Goal: Use online tool/utility: Utilize a website feature to perform a specific function

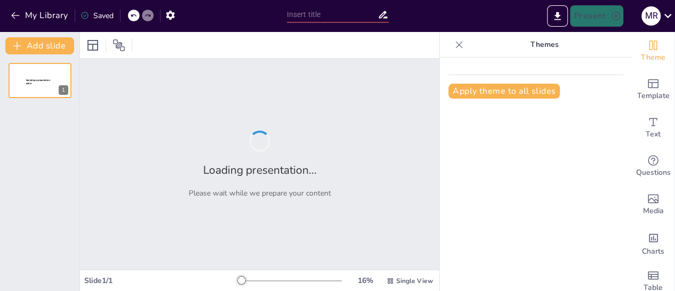
type input "Las Etapas de la Evolución [PERSON_NAME] Humano: Implicaciones para la Gerencia…"
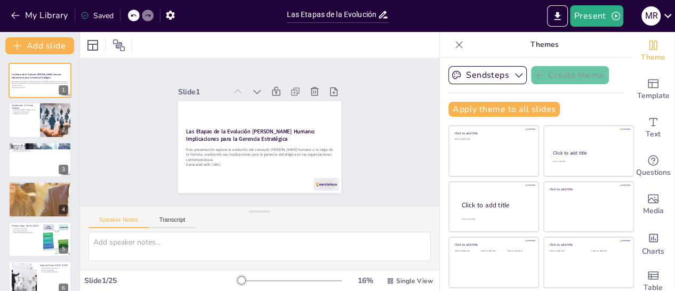
checkbox input "true"
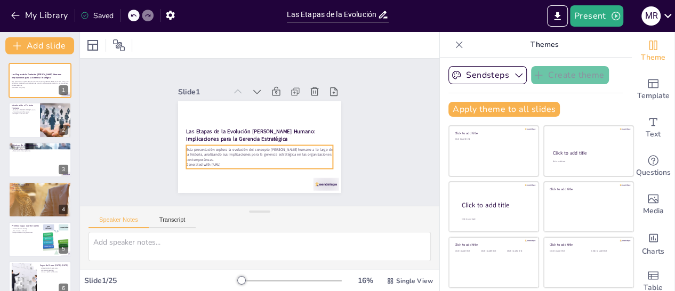
checkbox input "true"
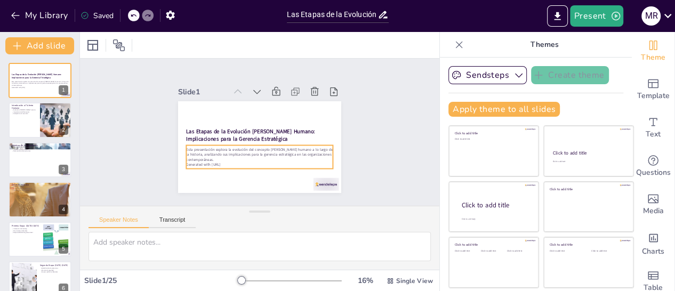
checkbox input "true"
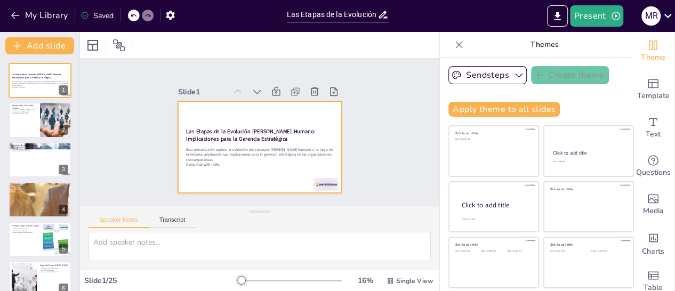
checkbox input "true"
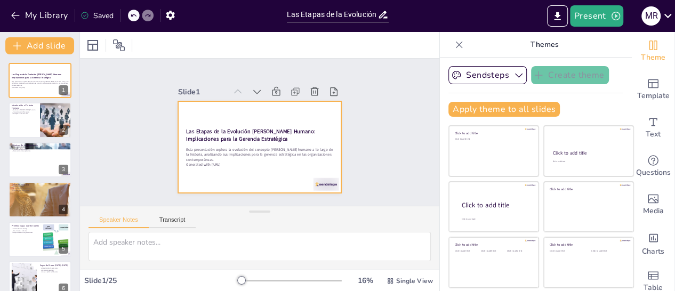
checkbox input "true"
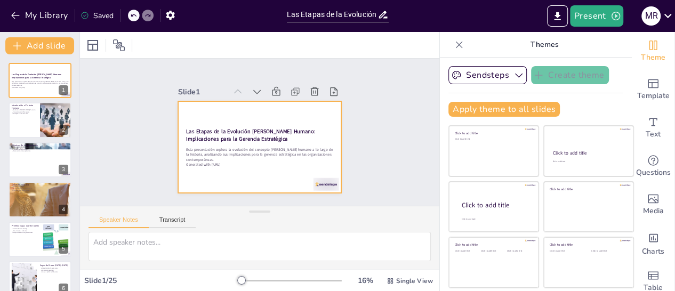
checkbox input "true"
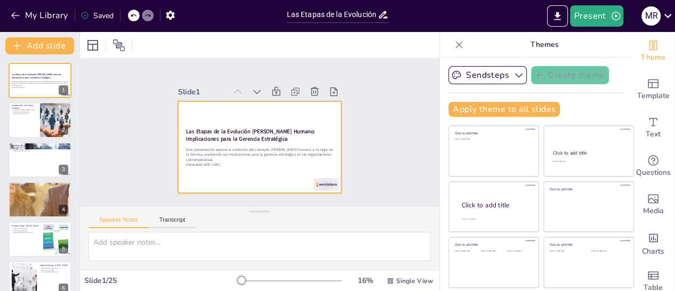
checkbox input "true"
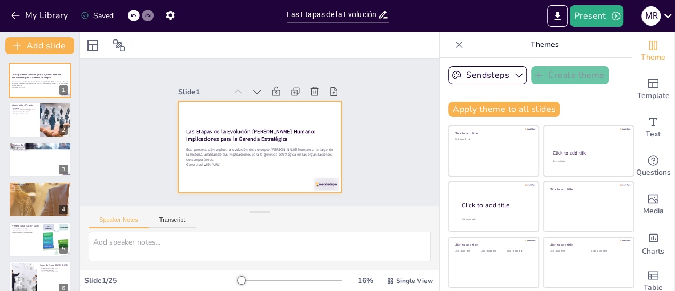
checkbox input "true"
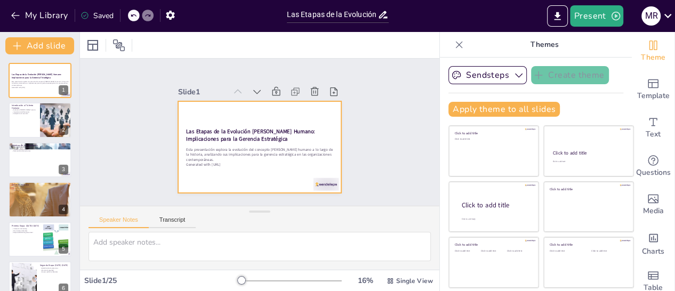
checkbox input "true"
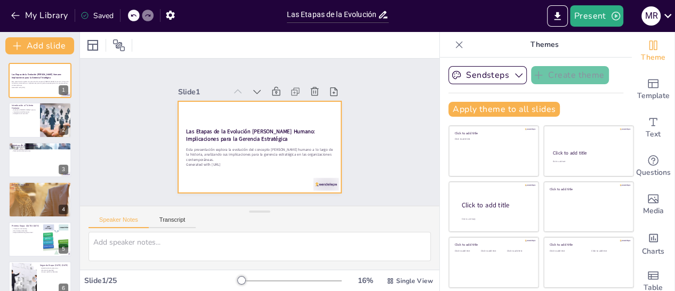
checkbox input "true"
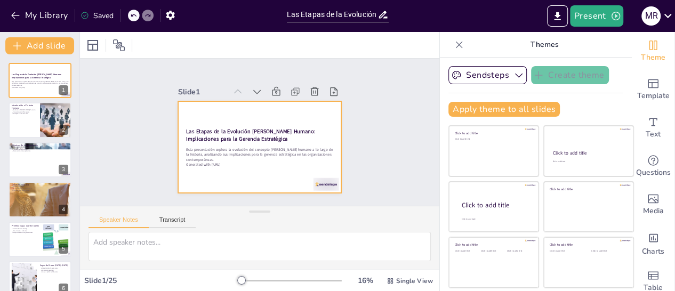
checkbox input "true"
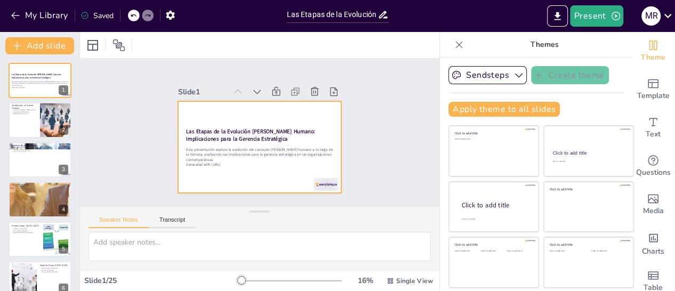
checkbox input "true"
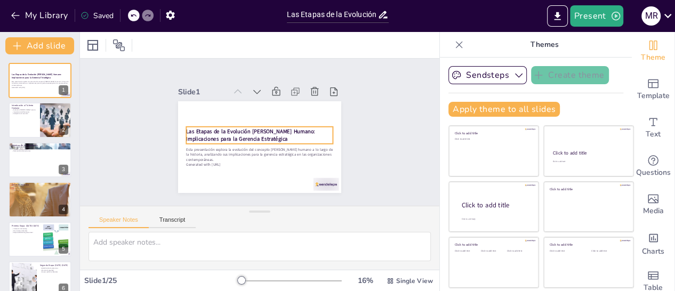
checkbox input "true"
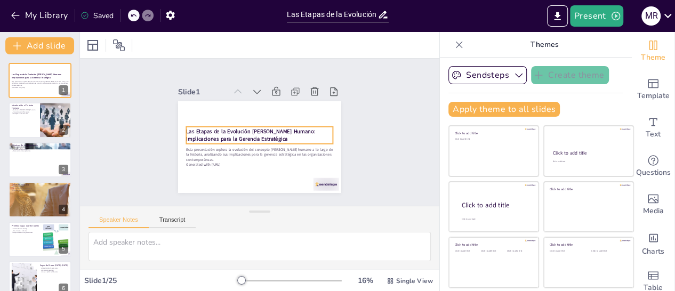
checkbox input "true"
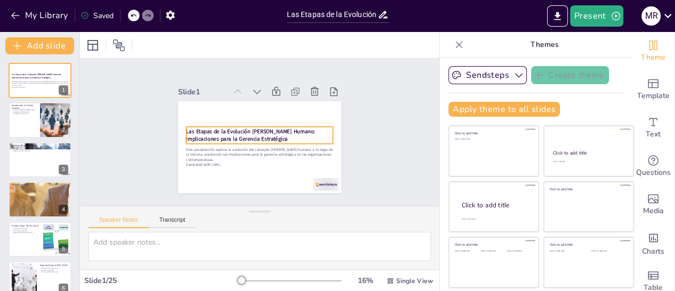
checkbox input "true"
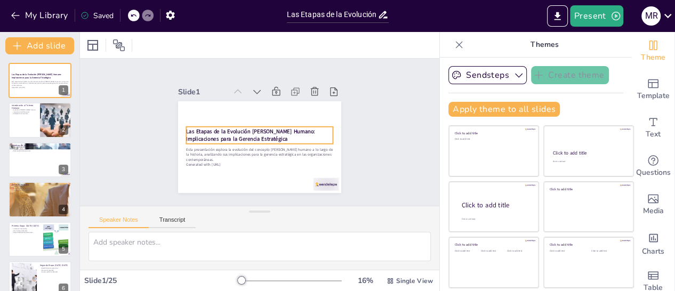
checkbox input "true"
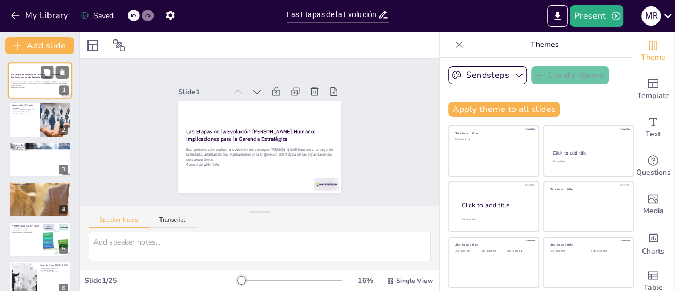
checkbox input "true"
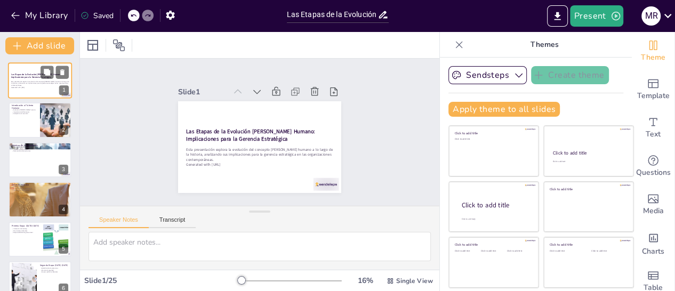
checkbox input "true"
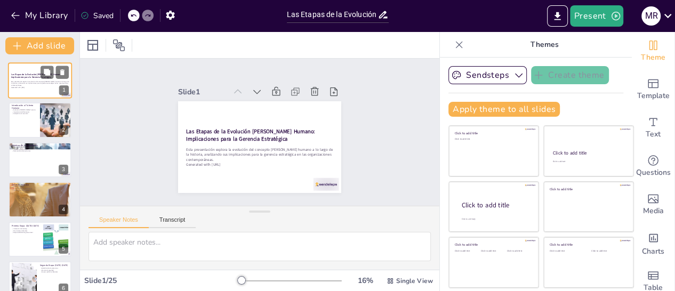
checkbox input "true"
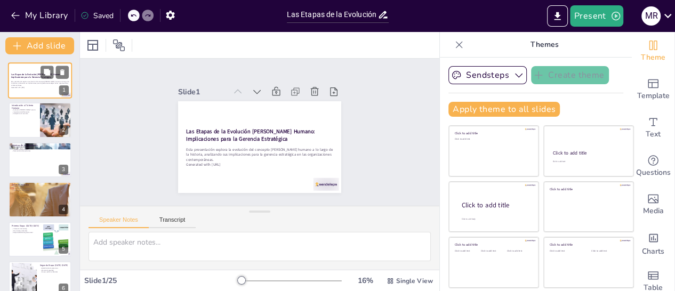
checkbox input "true"
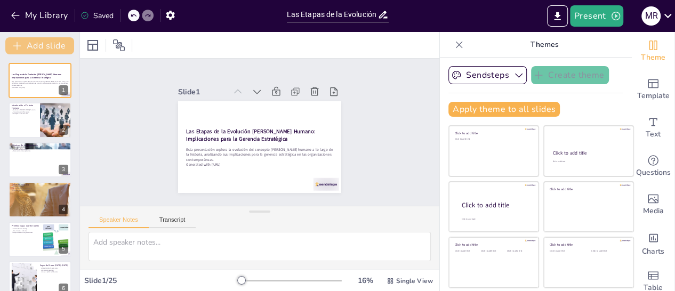
checkbox input "true"
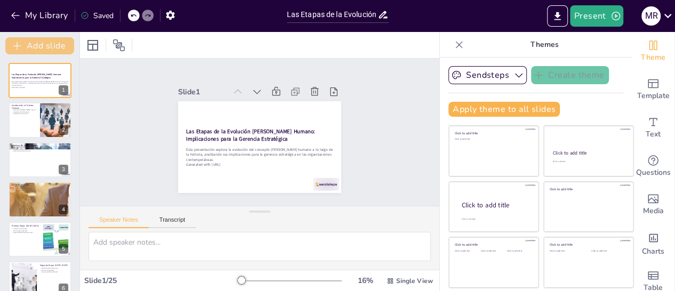
checkbox input "true"
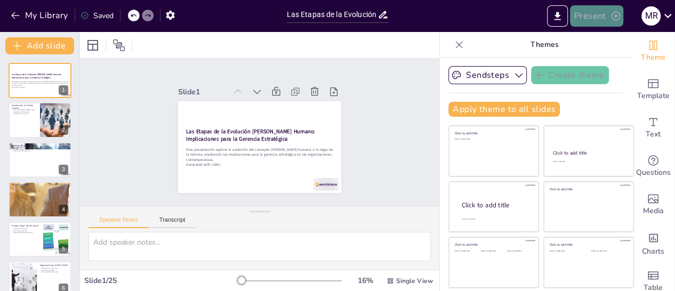
click at [586, 13] on button "Present" at bounding box center [596, 15] width 53 height 21
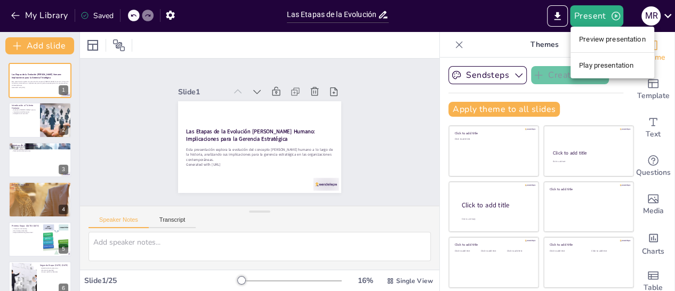
click at [377, 144] on div at bounding box center [337, 145] width 675 height 291
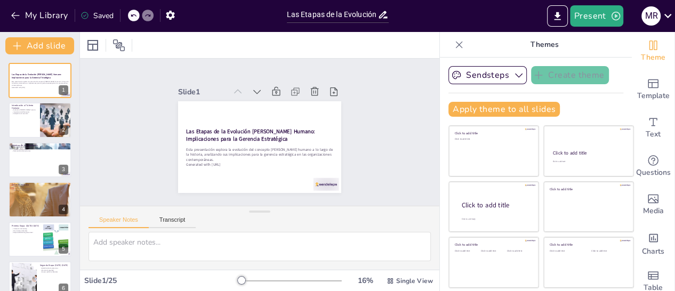
checkbox input "true"
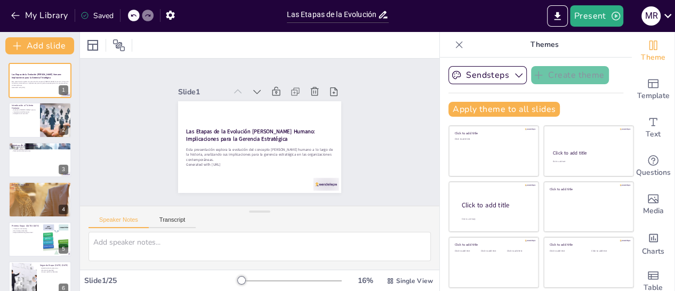
checkbox input "true"
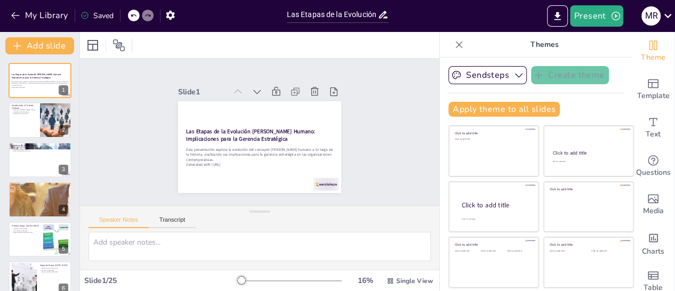
checkbox input "true"
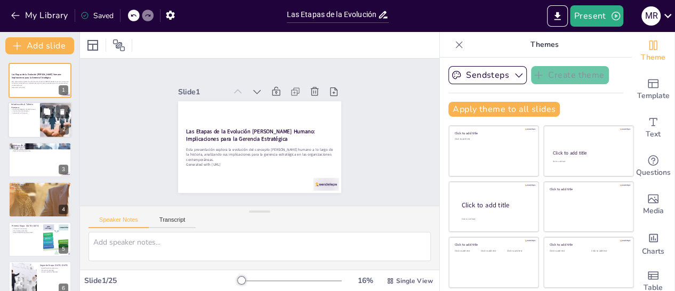
checkbox input "true"
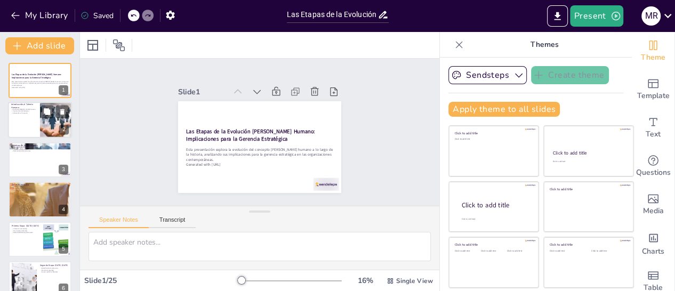
click at [47, 123] on div at bounding box center [56, 120] width 64 height 36
type textarea "La evolución [PERSON_NAME] humano es crucial para entender su rol en las organi…"
checkbox input "true"
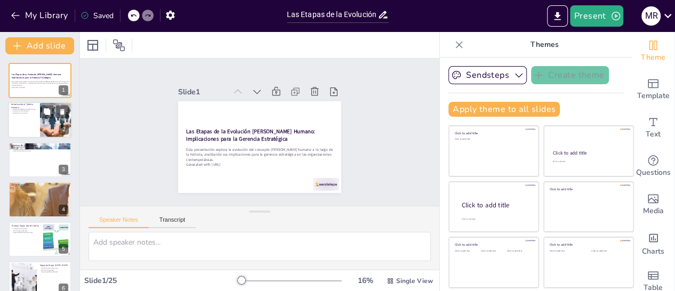
checkbox input "true"
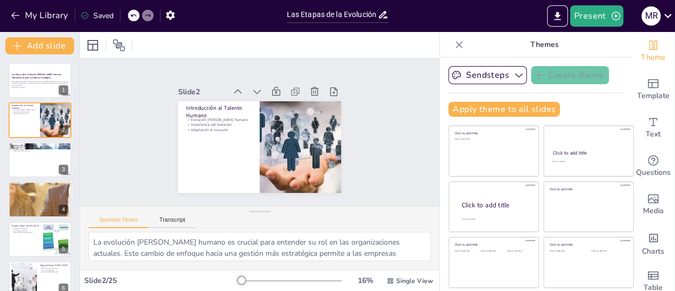
checkbox input "true"
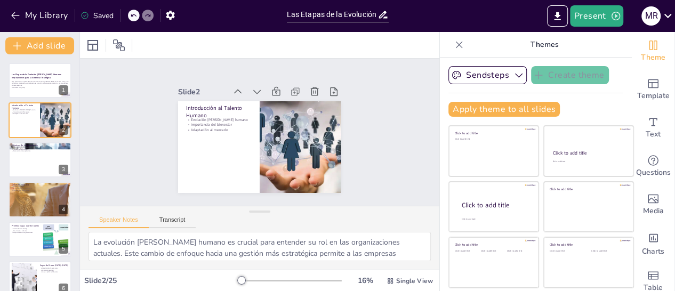
checkbox input "true"
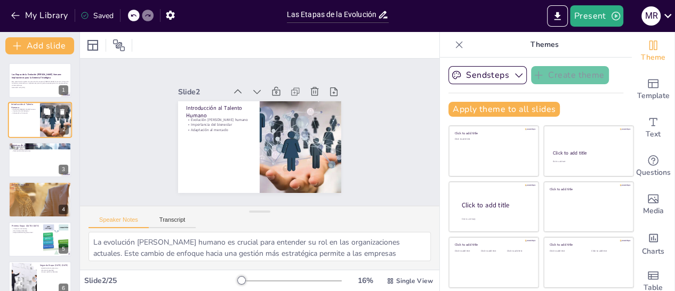
checkbox input "true"
click at [42, 132] on div at bounding box center [56, 120] width 64 height 36
checkbox input "true"
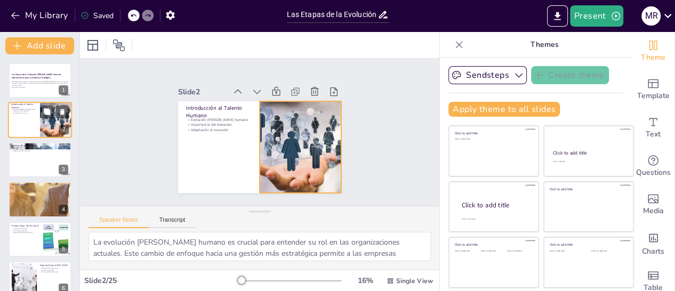
checkbox input "true"
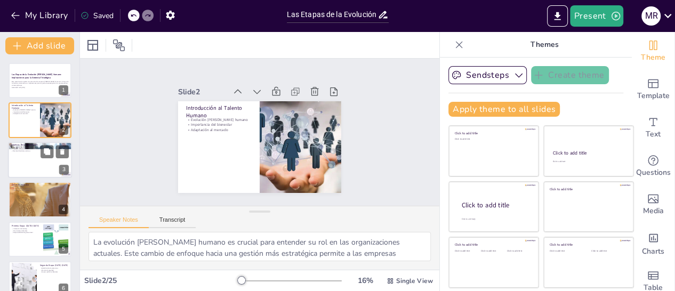
checkbox input "true"
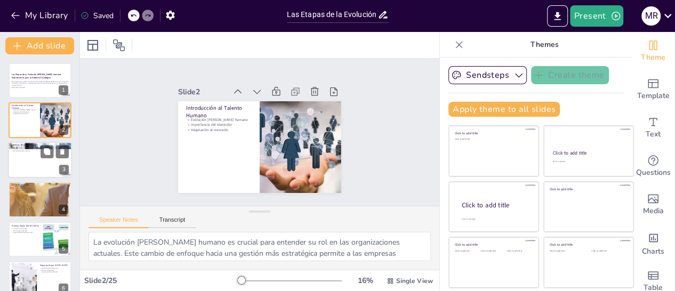
checkbox input "true"
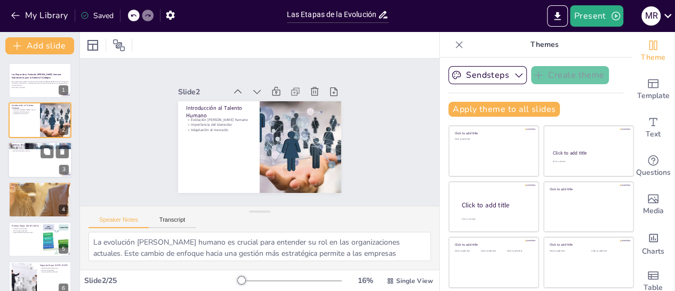
click at [38, 159] on div at bounding box center [40, 160] width 64 height 36
type textarea "Comprender la evolución [PERSON_NAME] humano es esencial para reconocer las ten…"
checkbox input "true"
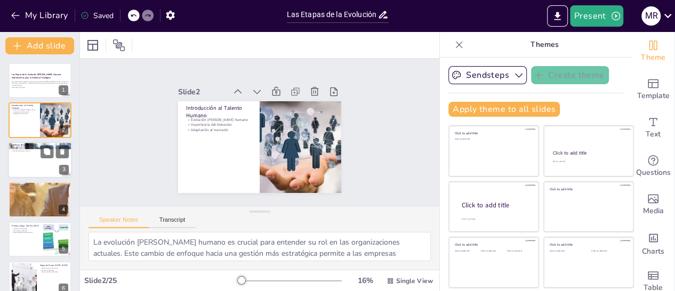
checkbox input "true"
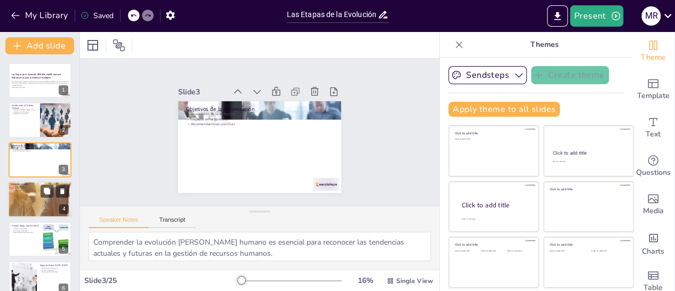
checkbox input "true"
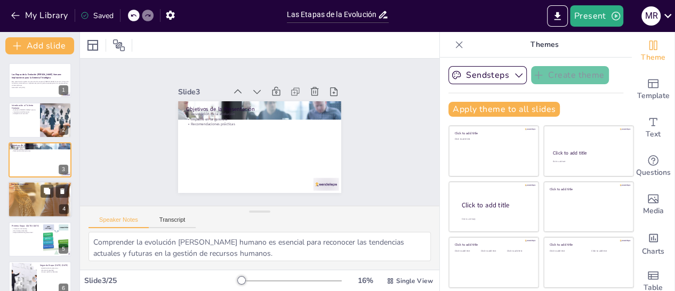
checkbox input "true"
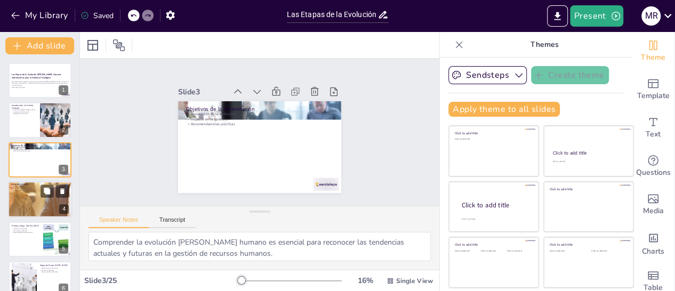
checkbox input "true"
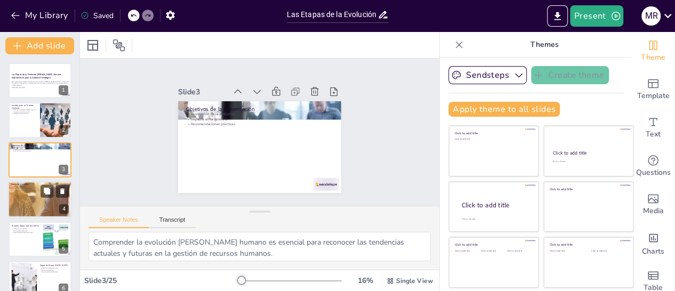
click at [40, 188] on p "Transformaciones económicas" at bounding box center [40, 189] width 58 height 2
type textarea "Los cambios sociales han sido un motor importante en la evolución [PERSON_NAME]…"
checkbox input "true"
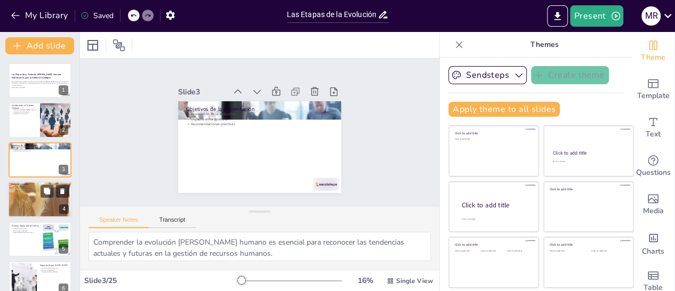
checkbox input "true"
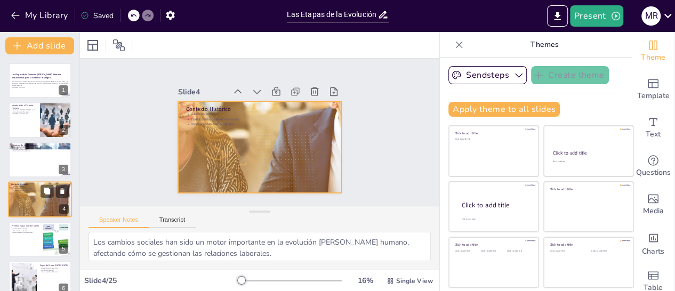
scroll to position [26, 0]
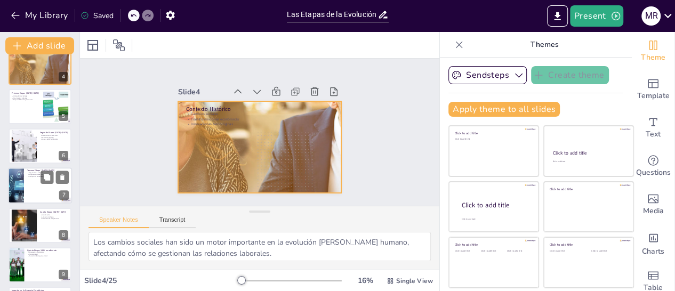
checkbox input "true"
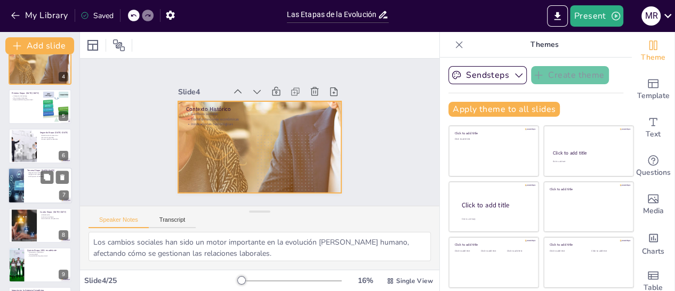
scroll to position [133, 0]
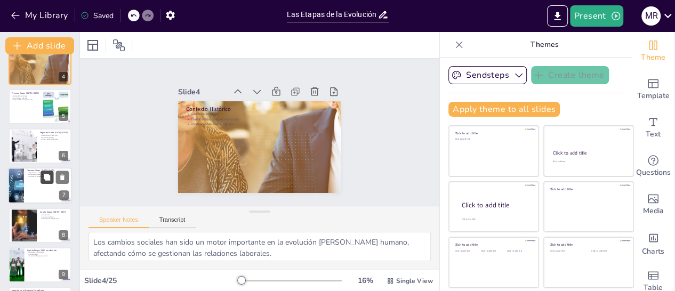
checkbox input "true"
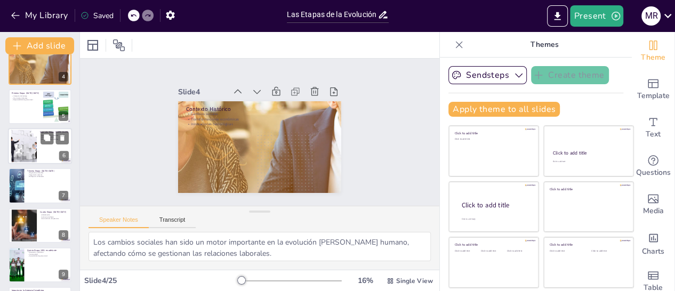
checkbox input "true"
click at [37, 150] on div at bounding box center [40, 146] width 64 height 36
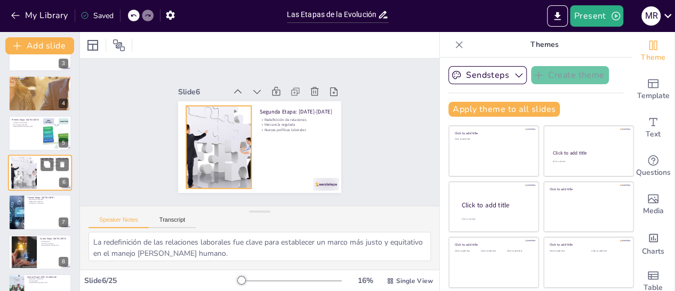
click at [33, 177] on div at bounding box center [24, 173] width 52 height 33
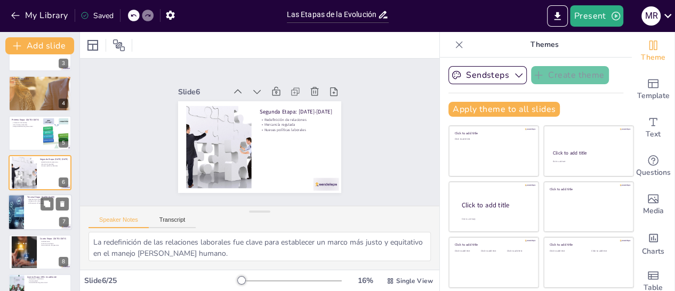
click at [39, 213] on div at bounding box center [40, 213] width 64 height 36
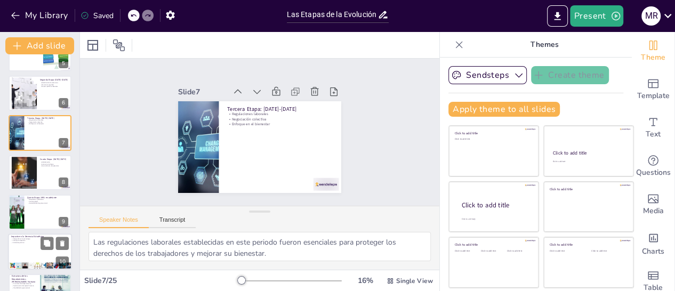
scroll to position [252, 0]
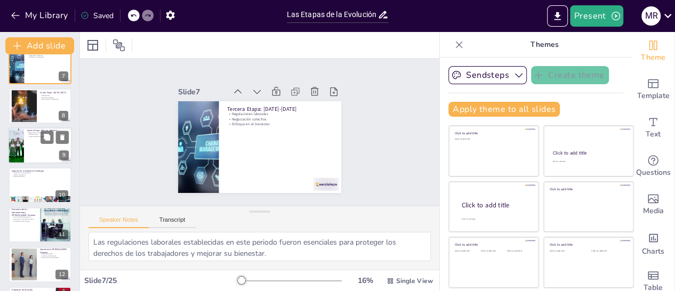
click at [40, 147] on div at bounding box center [40, 145] width 64 height 36
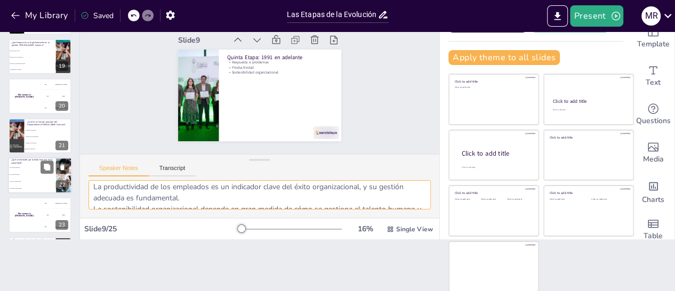
scroll to position [705, 0]
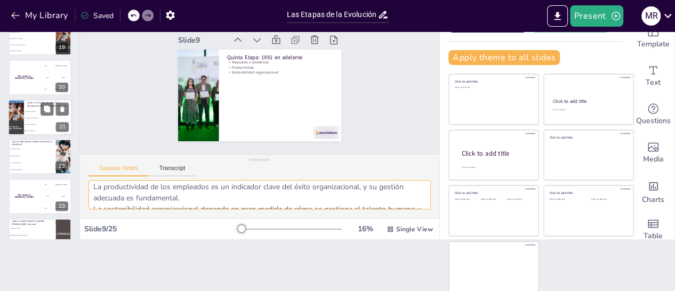
click at [41, 115] on li "Evaluación del desempeño" at bounding box center [48, 118] width 48 height 6
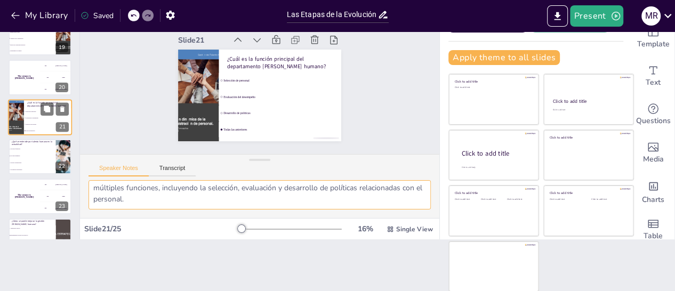
scroll to position [13, 0]
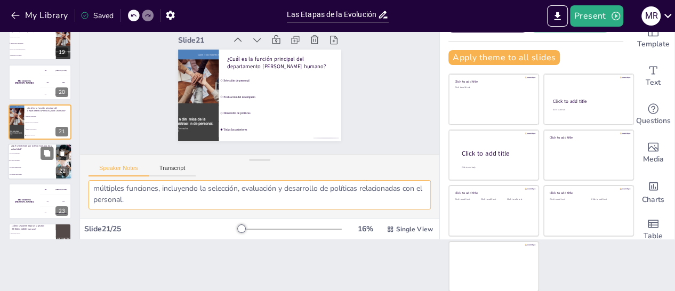
click at [32, 162] on li "Un capital intangible" at bounding box center [32, 160] width 48 height 7
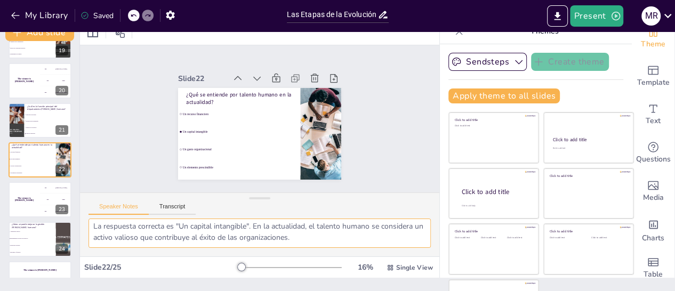
scroll to position [0, 0]
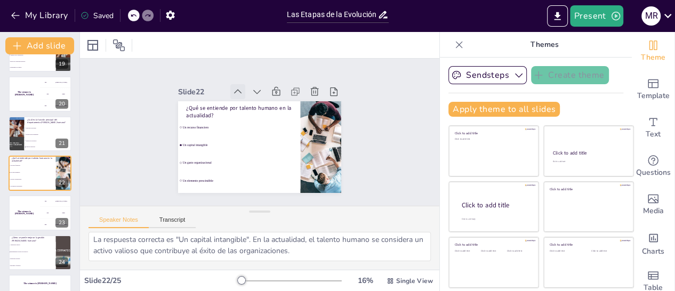
click at [240, 84] on icon at bounding box center [246, 88] width 13 height 13
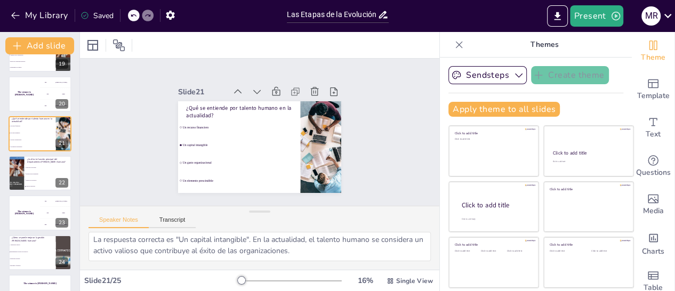
click at [245, 85] on icon at bounding box center [251, 86] width 13 height 13
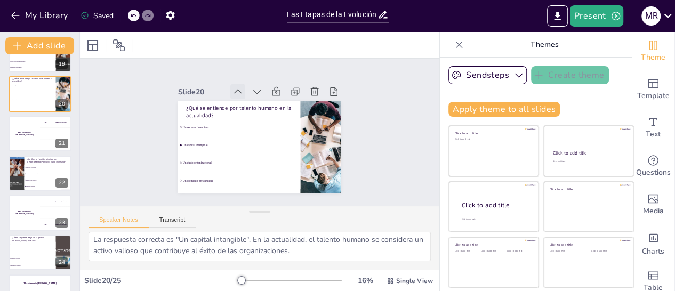
click at [240, 85] on icon at bounding box center [246, 88] width 13 height 13
click at [236, 85] on icon at bounding box center [242, 90] width 12 height 12
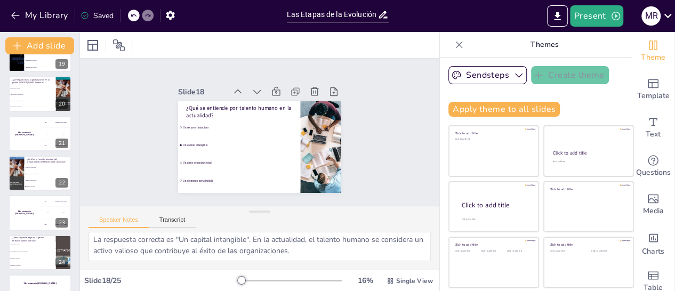
click at [236, 85] on icon at bounding box center [242, 90] width 12 height 12
click at [0, 0] on icon at bounding box center [0, 0] width 0 height 0
click at [240, 85] on icon at bounding box center [246, 88] width 13 height 13
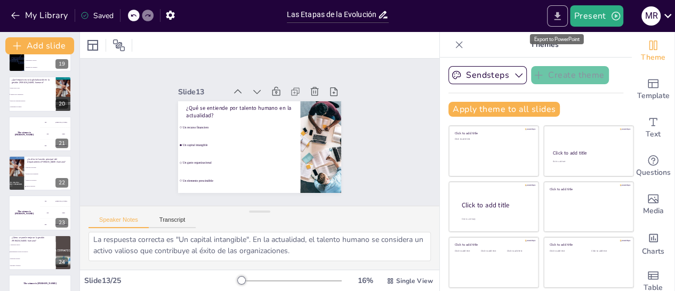
click at [553, 13] on icon "Export to PowerPoint" at bounding box center [557, 16] width 11 height 11
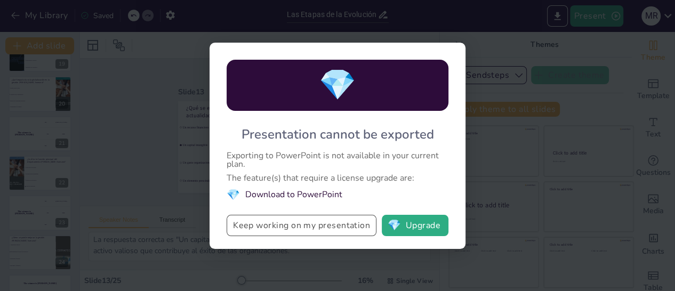
click at [333, 217] on button "Keep working on my presentation" at bounding box center [302, 225] width 150 height 21
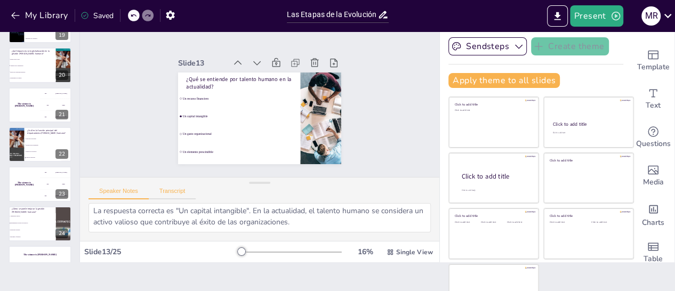
scroll to position [52, 0]
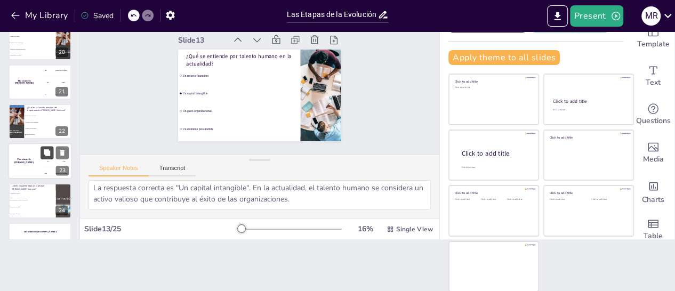
click at [43, 155] on icon at bounding box center [46, 152] width 7 height 7
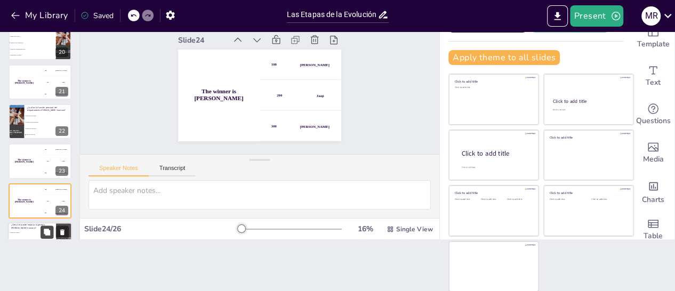
scroll to position [806, 0]
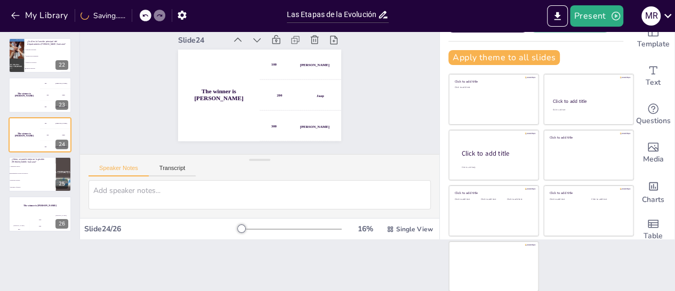
click at [144, 18] on icon at bounding box center [145, 15] width 6 height 6
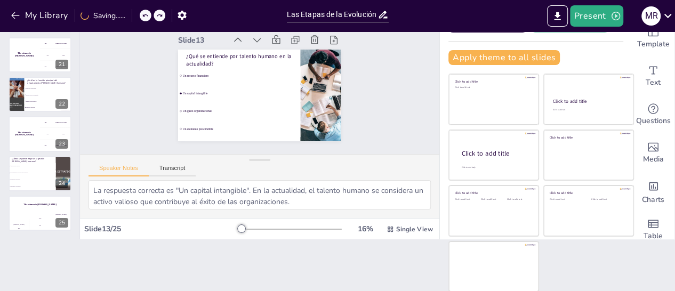
scroll to position [766, 0]
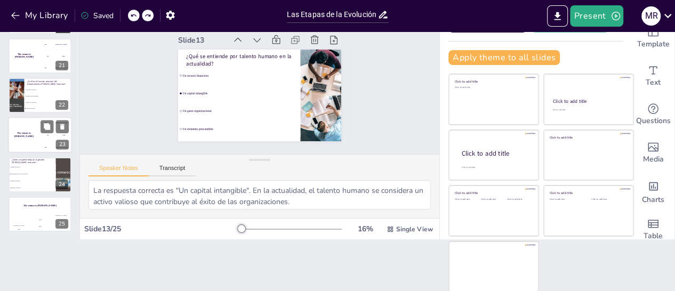
click at [29, 142] on div "The winner is [PERSON_NAME]" at bounding box center [24, 135] width 32 height 36
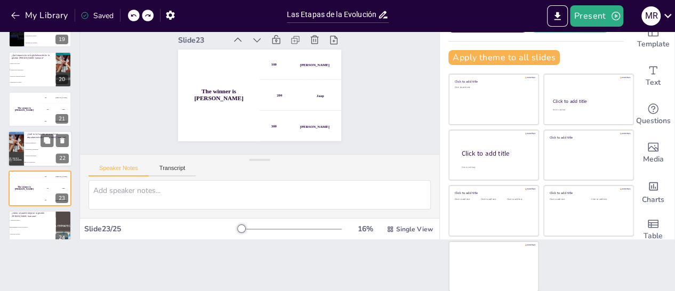
click at [39, 152] on li "Desarrollo de políticas" at bounding box center [48, 155] width 48 height 6
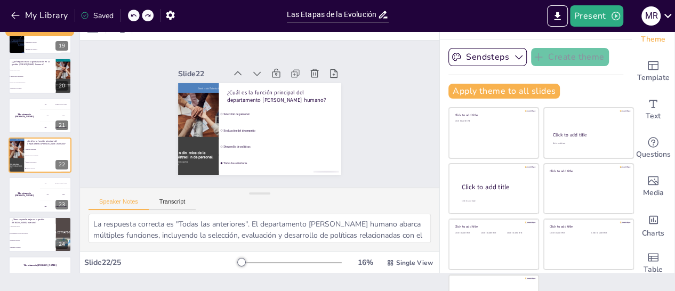
scroll to position [0, 0]
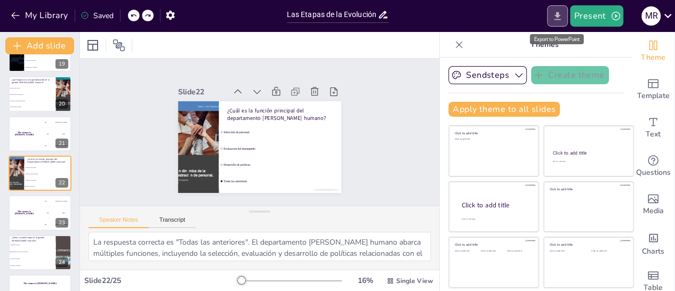
click at [553, 17] on icon "Export to PowerPoint" at bounding box center [557, 16] width 11 height 11
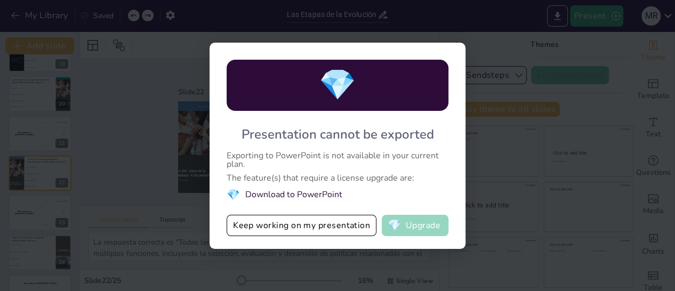
click at [416, 224] on button "💎 Upgrade" at bounding box center [415, 225] width 67 height 21
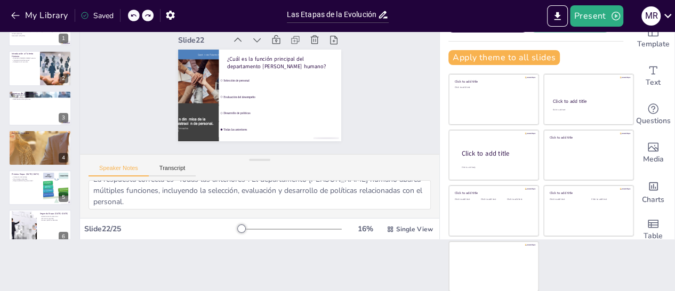
scroll to position [13, 0]
click at [34, 189] on div at bounding box center [40, 187] width 64 height 36
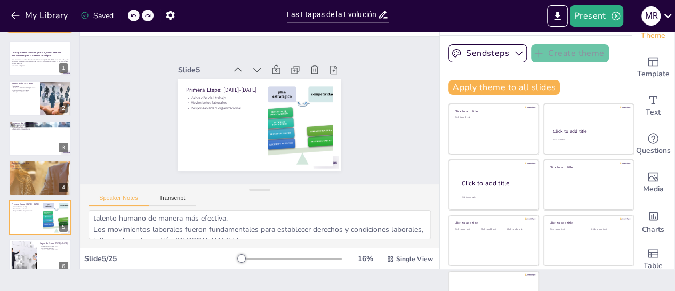
scroll to position [0, 0]
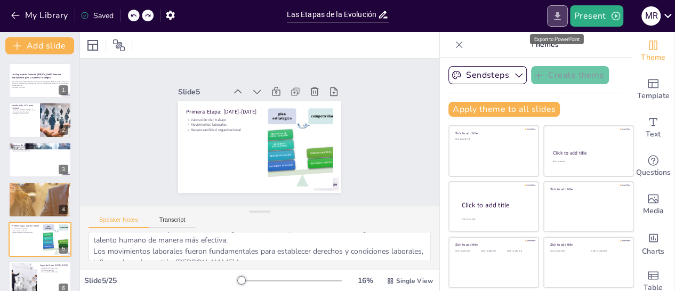
click at [554, 15] on icon "Export to PowerPoint" at bounding box center [557, 16] width 11 height 11
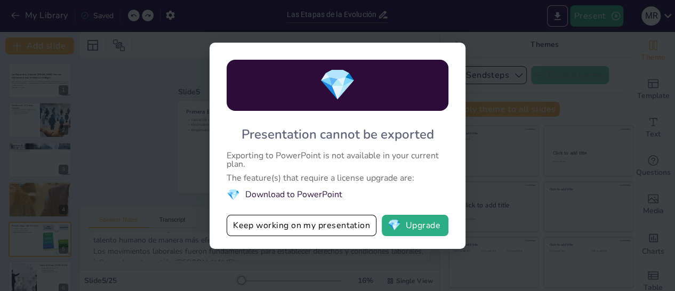
drag, startPoint x: 284, startPoint y: 197, endPoint x: 263, endPoint y: 191, distance: 20.9
click at [282, 196] on li "💎 Download to PowerPoint" at bounding box center [338, 195] width 222 height 14
drag, startPoint x: 219, startPoint y: 196, endPoint x: 235, endPoint y: 193, distance: 15.7
click at [220, 196] on div "💎 Presentation cannot be exported Exporting to PowerPoint is not available in y…" at bounding box center [337, 146] width 256 height 206
drag, startPoint x: 320, startPoint y: 194, endPoint x: 375, endPoint y: 220, distance: 60.6
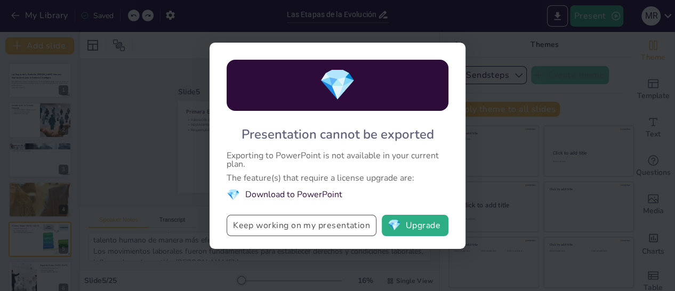
click at [358, 202] on li "💎 Download to PowerPoint" at bounding box center [338, 195] width 222 height 14
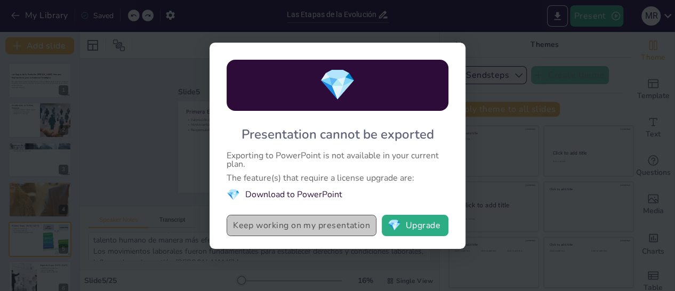
click at [335, 229] on button "Keep working on my presentation" at bounding box center [302, 225] width 150 height 21
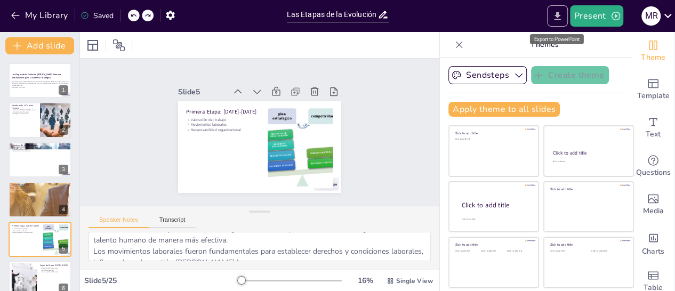
click at [556, 18] on icon "Export to PowerPoint" at bounding box center [557, 16] width 11 height 11
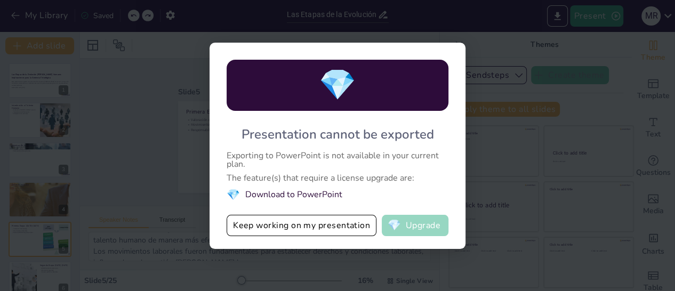
click at [422, 221] on button "💎 Upgrade" at bounding box center [415, 225] width 67 height 21
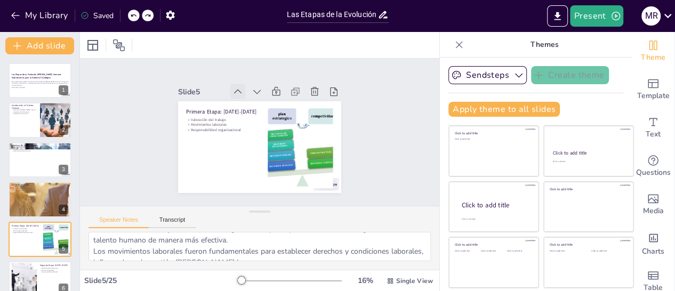
click at [238, 88] on icon at bounding box center [241, 89] width 7 height 5
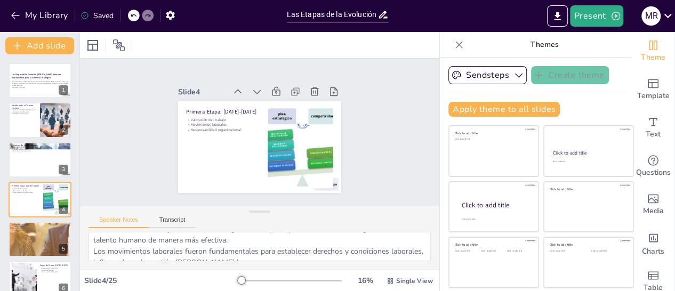
click at [238, 88] on icon at bounding box center [241, 89] width 7 height 5
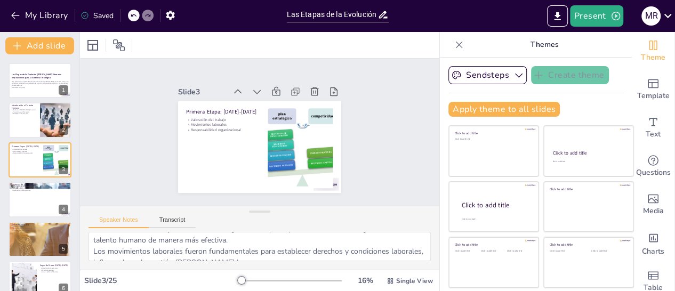
click at [243, 88] on icon at bounding box center [247, 87] width 8 height 5
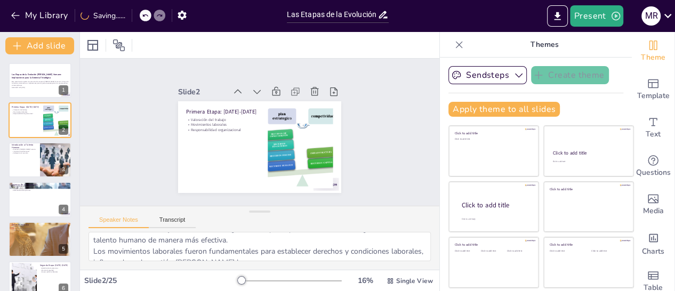
click at [243, 88] on icon at bounding box center [247, 87] width 8 height 5
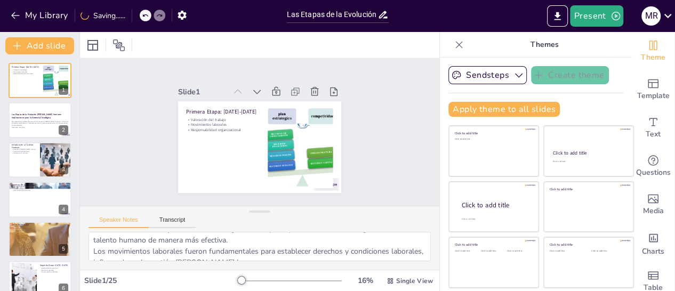
click at [243, 88] on icon at bounding box center [247, 87] width 8 height 5
